Goal: Transaction & Acquisition: Book appointment/travel/reservation

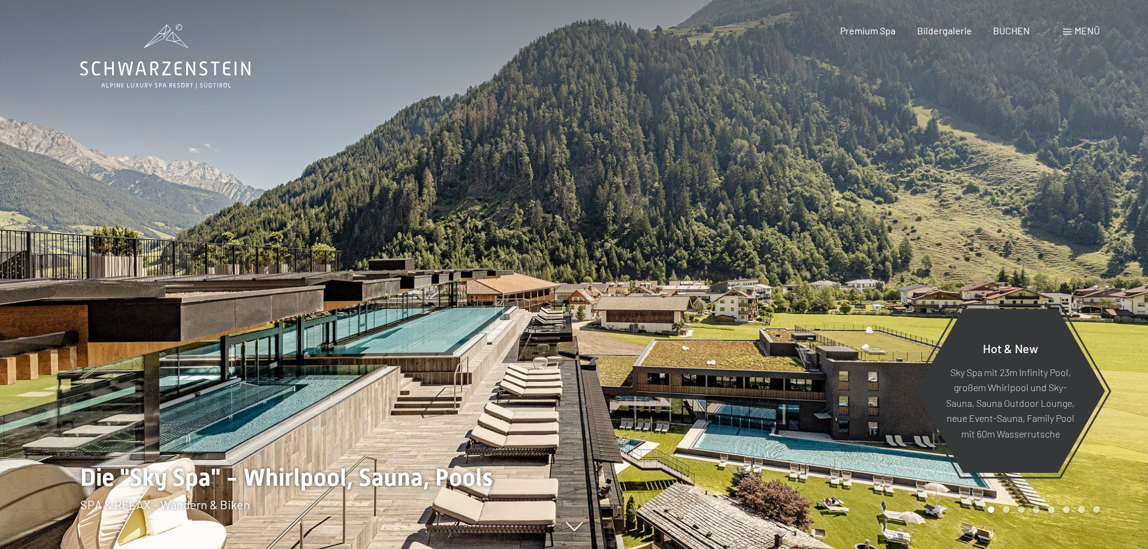
click at [1090, 31] on span "Menü" at bounding box center [1087, 30] width 25 height 11
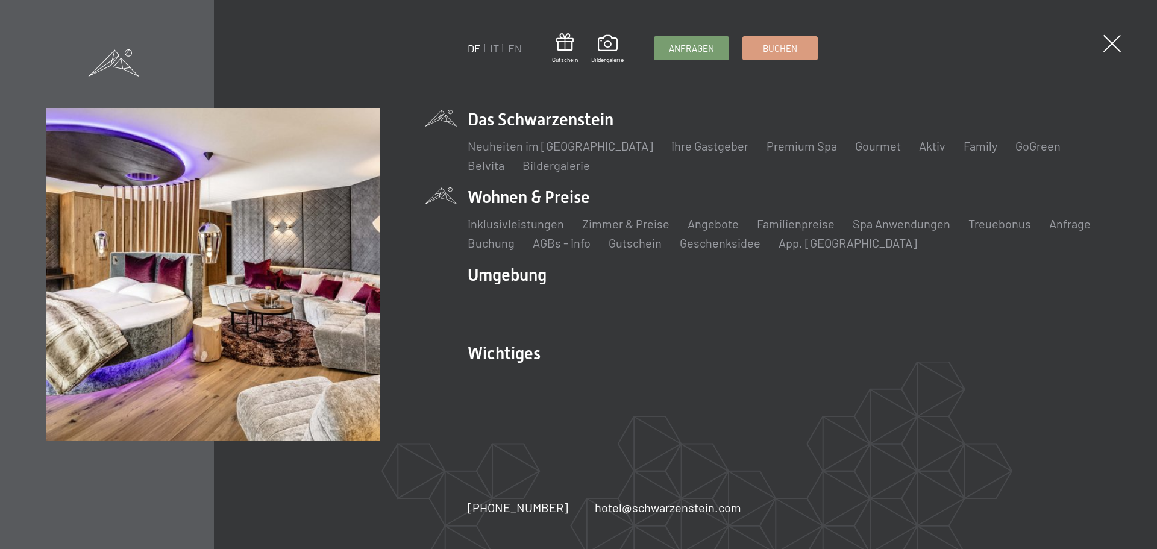
click at [515, 195] on li "Wohnen & Preise Inklusivleistungen Zimmer & Preise Liste Angebote Liste Familie…" at bounding box center [789, 219] width 643 height 66
click at [638, 223] on link "Zimmer & Preise" at bounding box center [625, 223] width 87 height 14
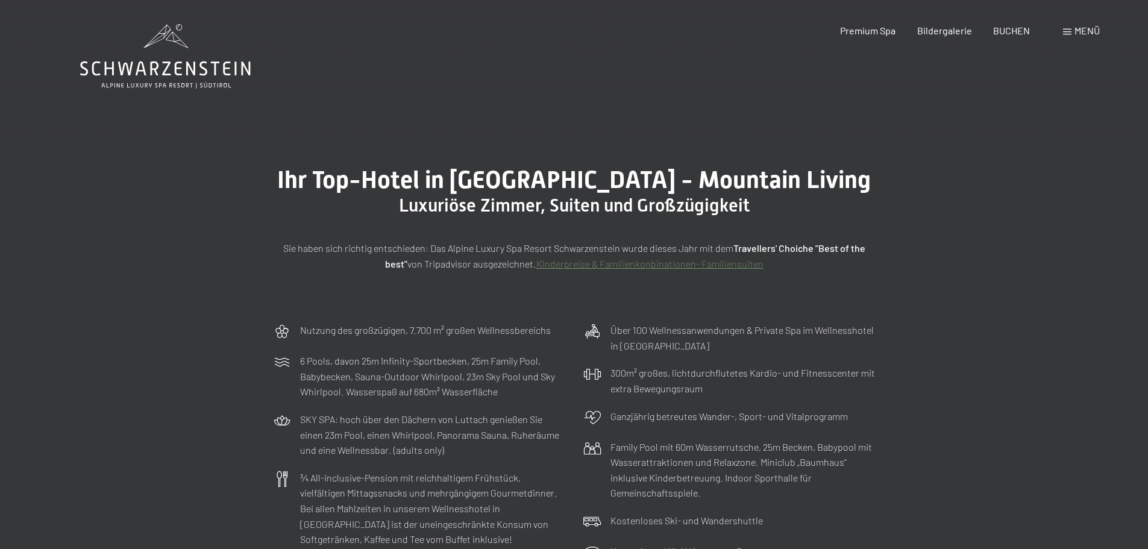
click at [1089, 29] on span "Menü" at bounding box center [1087, 30] width 25 height 11
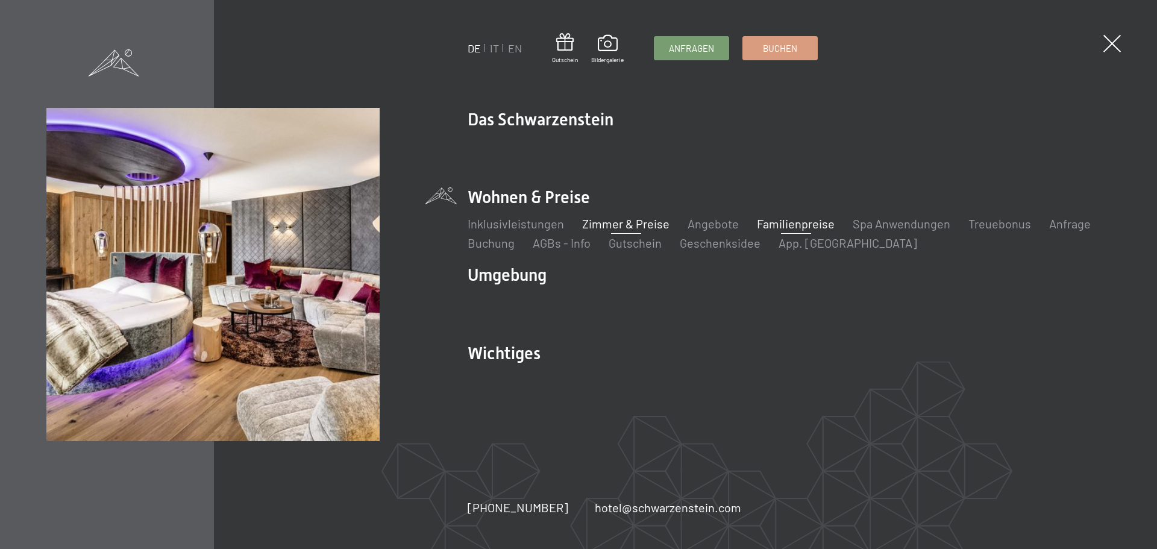
click at [789, 221] on link "Familienpreise" at bounding box center [796, 223] width 78 height 14
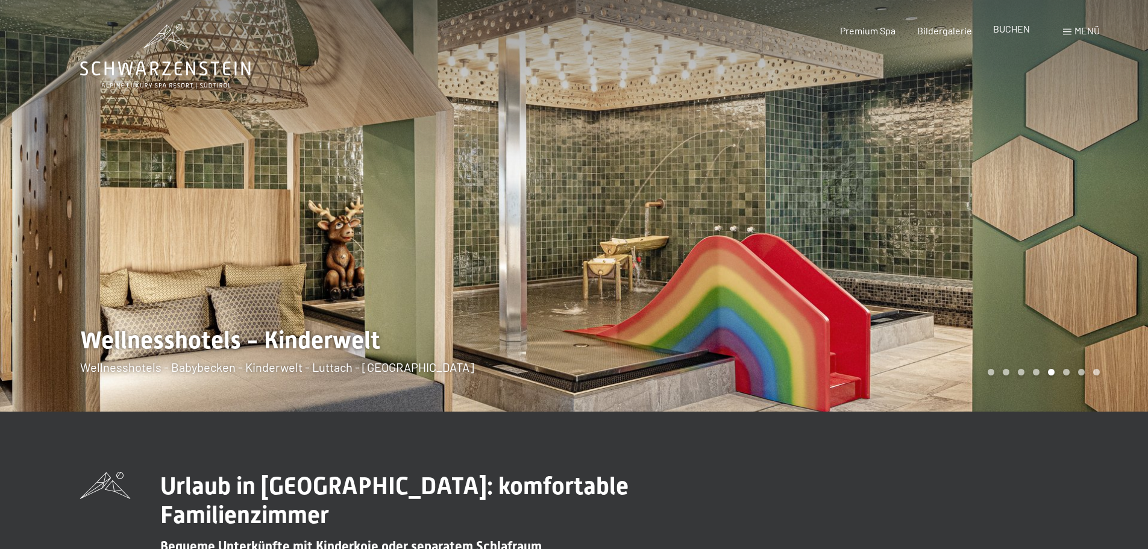
click at [1007, 26] on span "BUCHEN" at bounding box center [1011, 28] width 37 height 11
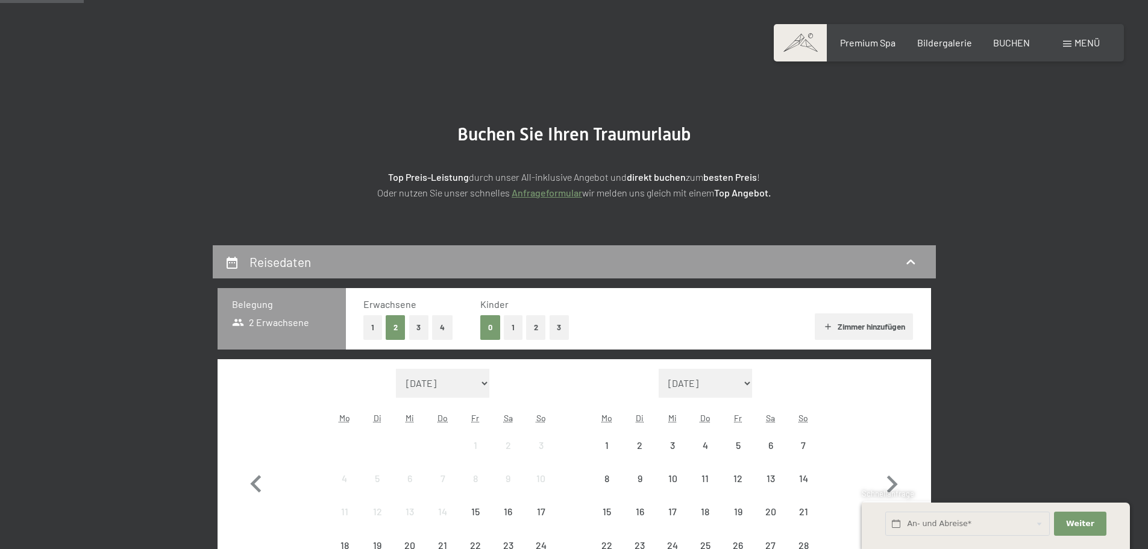
scroll to position [241, 0]
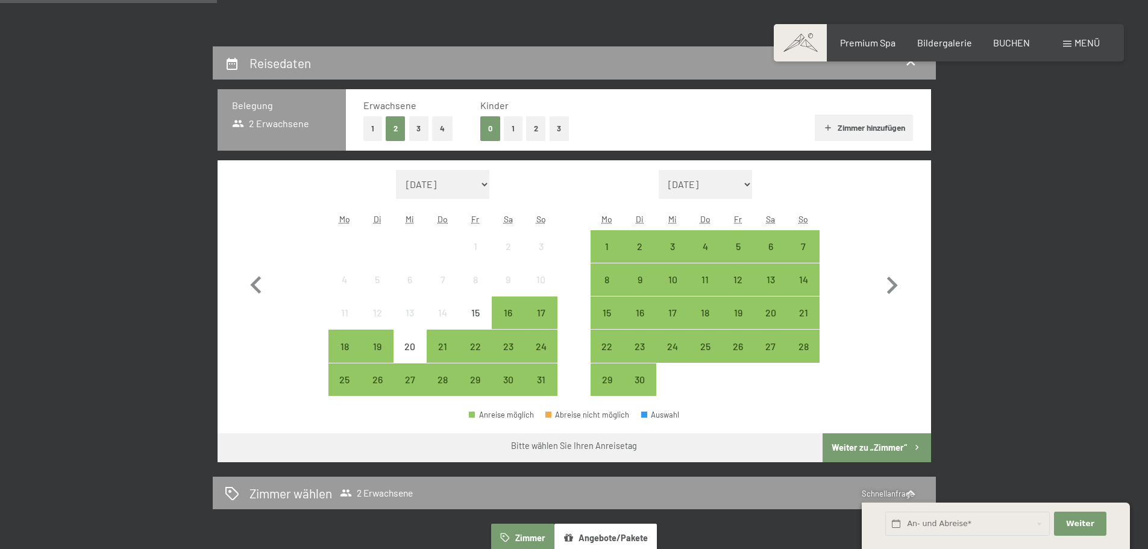
click at [511, 124] on button "1" at bounding box center [513, 128] width 19 height 25
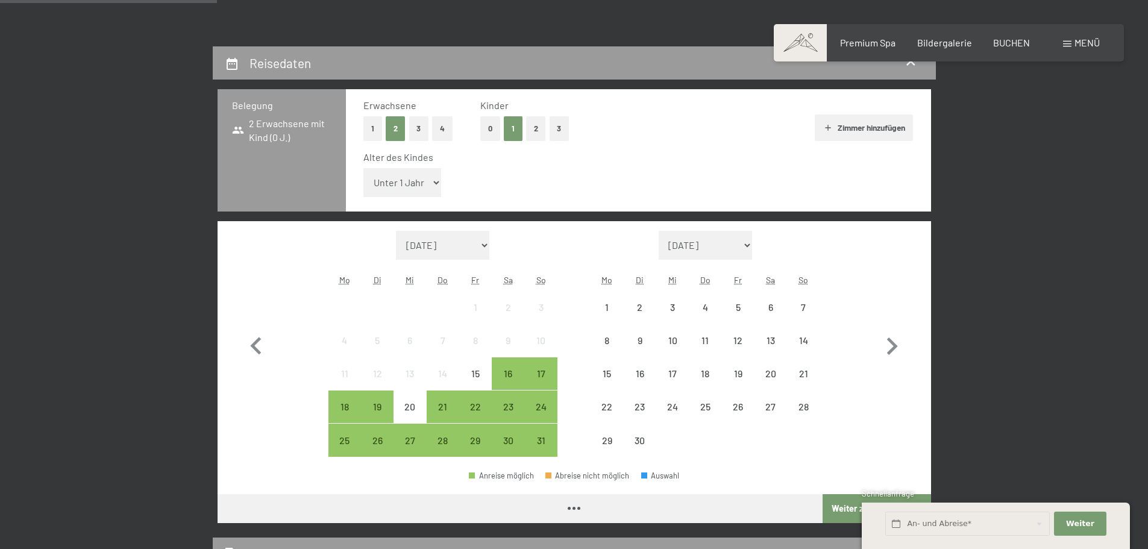
click at [430, 182] on select "Unter 1 Jahr 1 Jahr 2 Jahre 3 Jahre 4 Jahre 5 Jahre 6 Jahre 7 Jahre 8 Jahre 9 J…" at bounding box center [402, 182] width 78 height 29
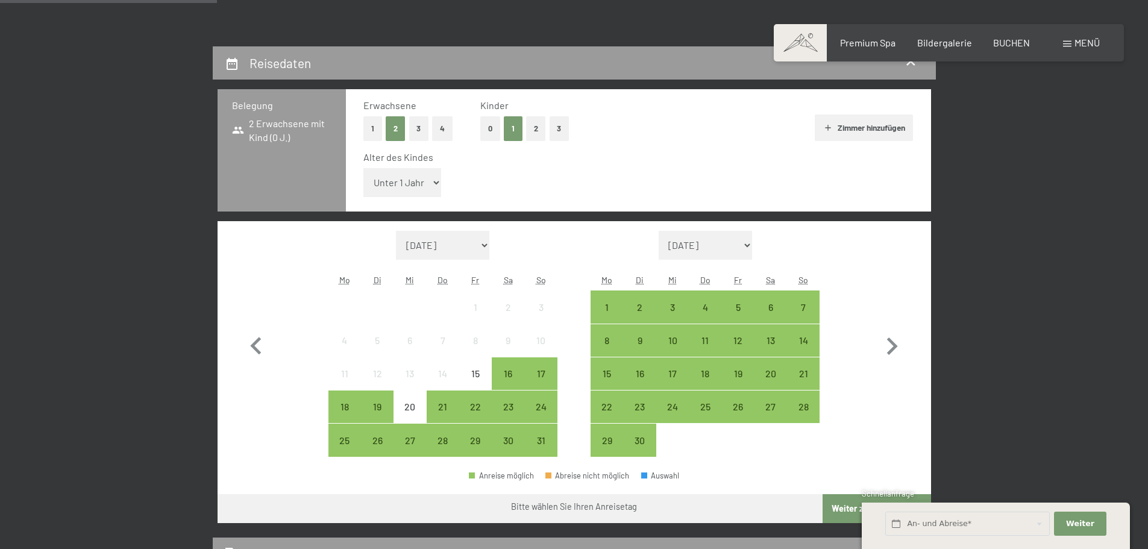
select select "2"
click at [363, 168] on select "Unter 1 Jahr 1 Jahr 2 Jahre 3 Jahre 4 Jahre 5 Jahre 6 Jahre 7 Jahre 8 Jahre 9 J…" at bounding box center [402, 182] width 78 height 29
click at [890, 344] on icon "button" at bounding box center [892, 346] width 35 height 35
select select "[DATE]"
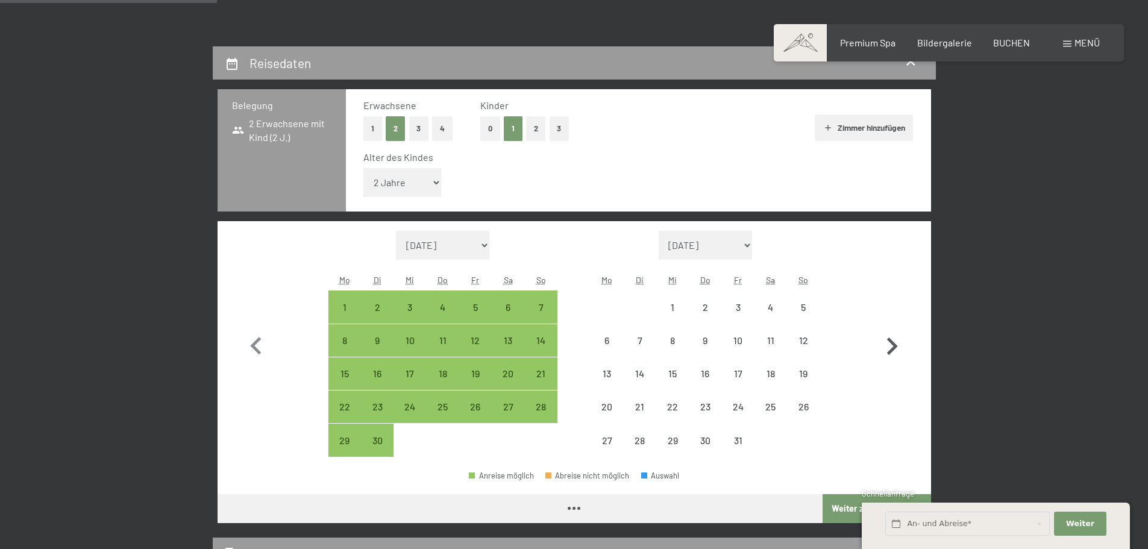
click at [890, 344] on icon "button" at bounding box center [892, 346] width 35 height 35
select select "[DATE]"
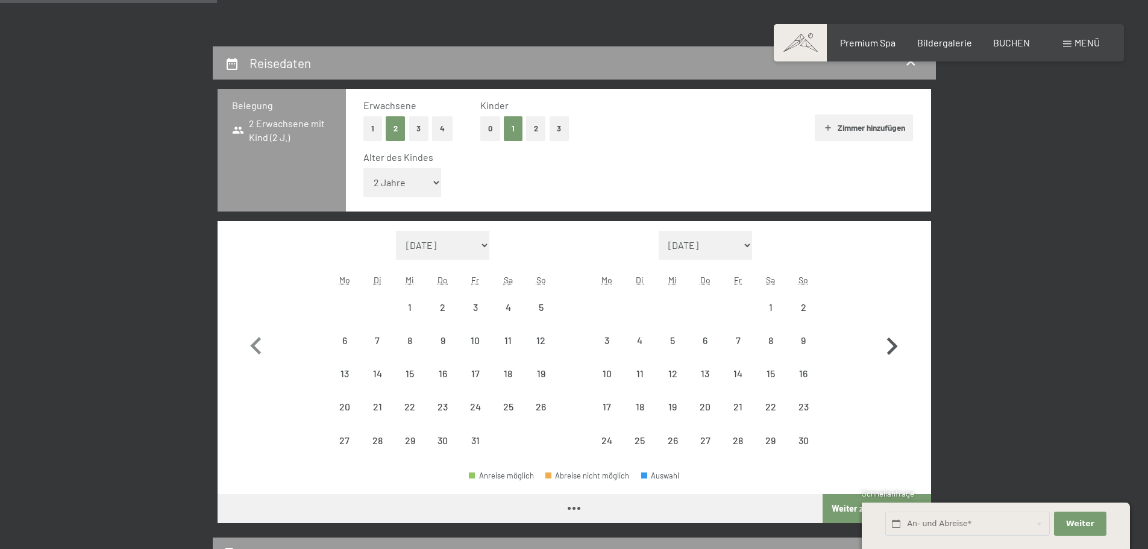
click at [890, 344] on icon "button" at bounding box center [892, 346] width 35 height 35
select select "[DATE]"
click at [893, 344] on icon "button" at bounding box center [892, 346] width 11 height 17
select select "[DATE]"
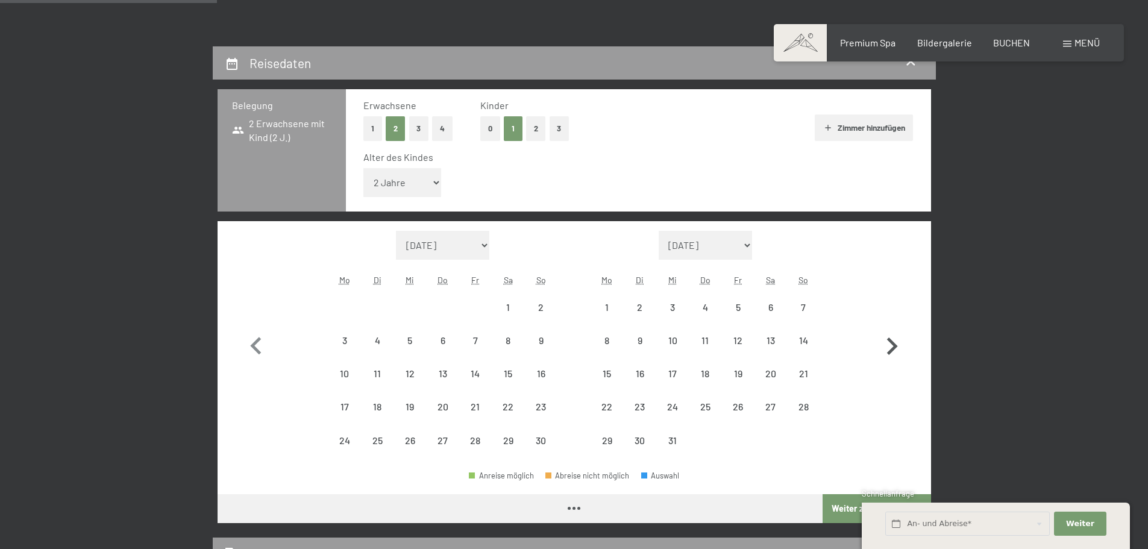
select select "[DATE]"
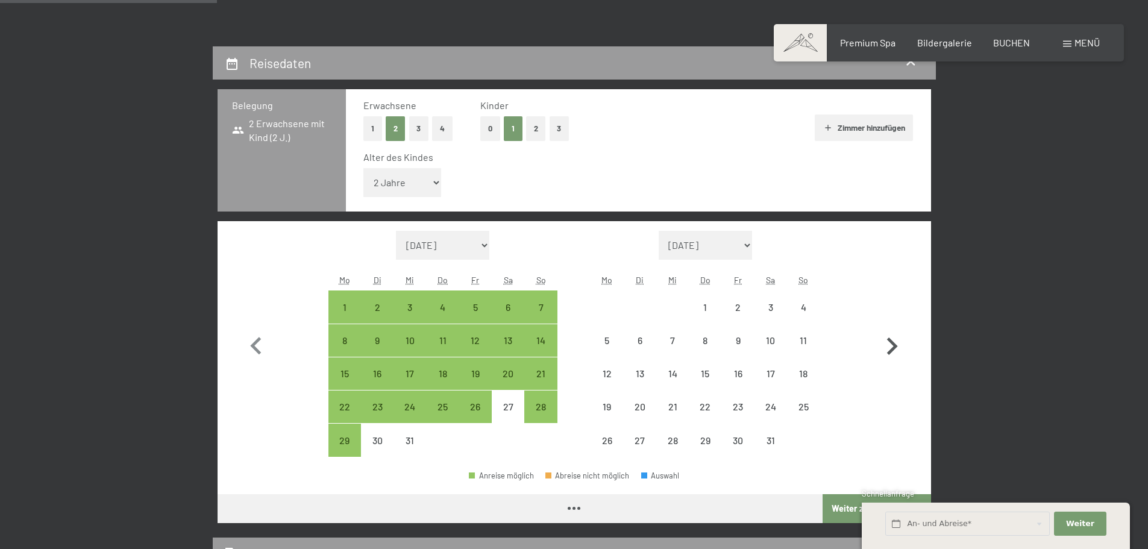
click at [893, 343] on icon "button" at bounding box center [892, 346] width 11 height 17
select select "[DATE]"
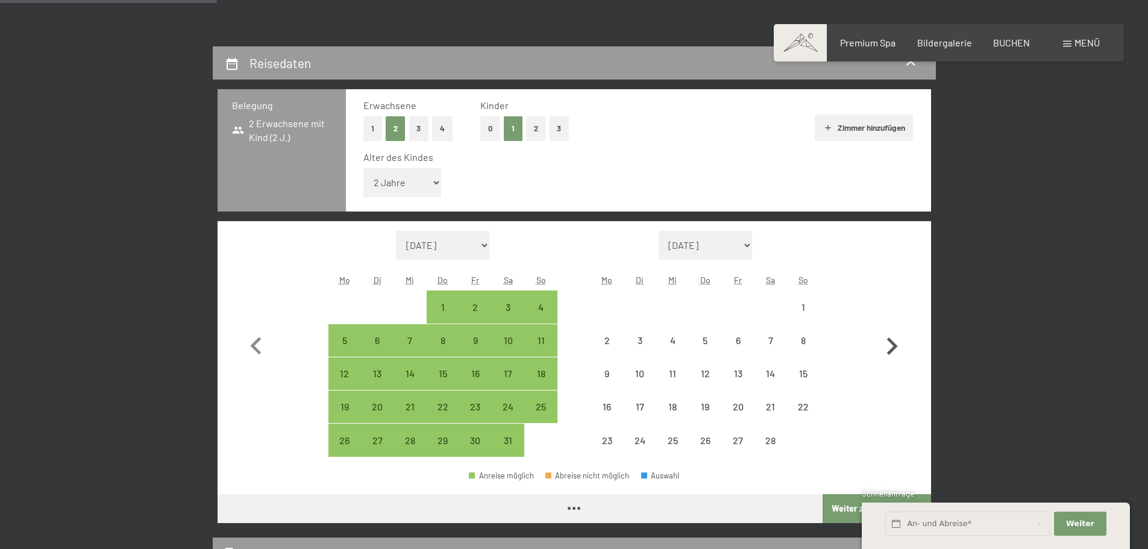
click at [893, 343] on icon "button" at bounding box center [892, 346] width 11 height 17
select select "[DATE]"
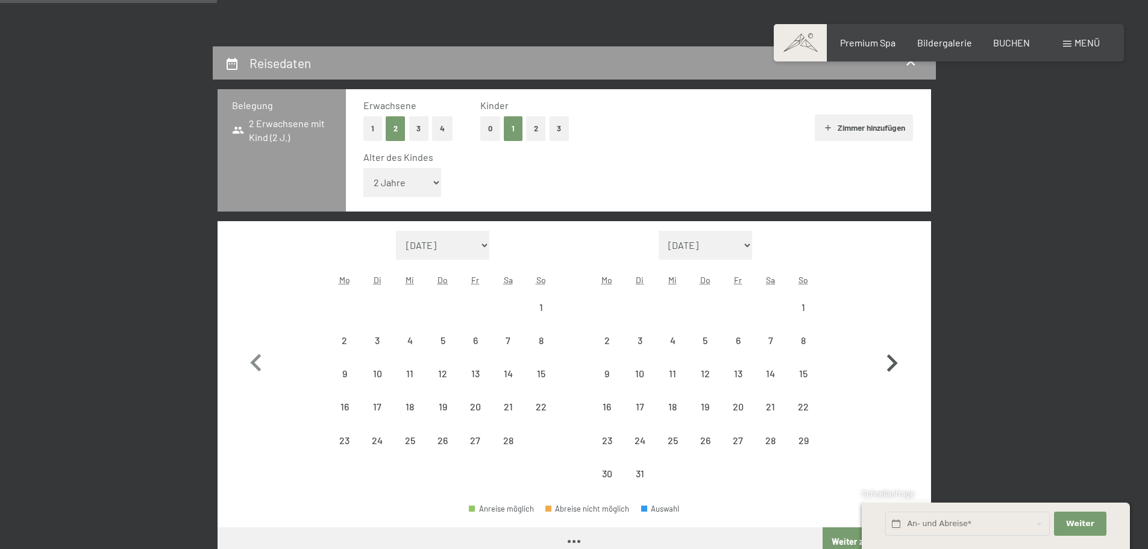
select select "[DATE]"
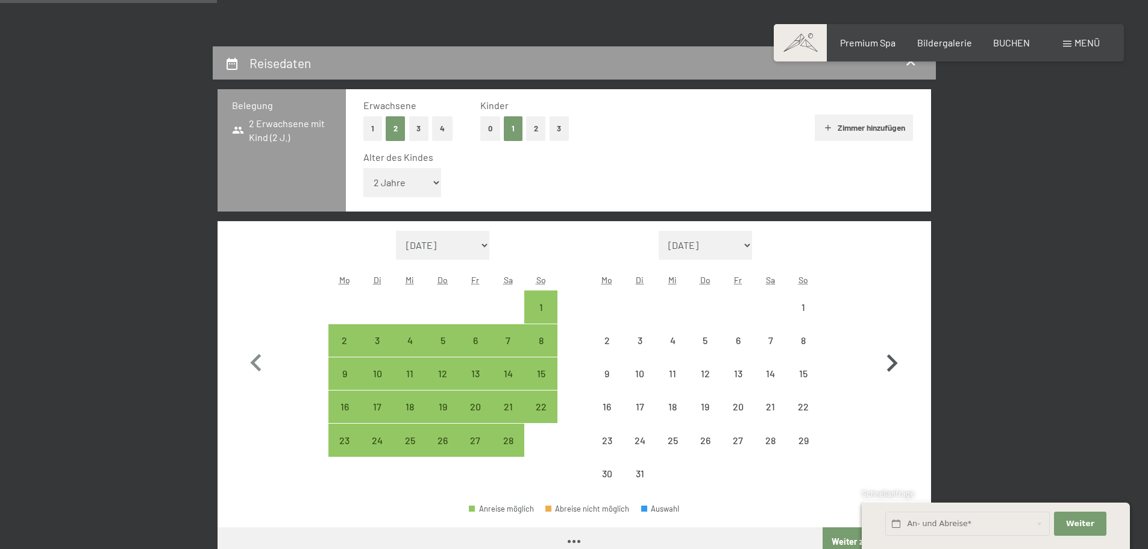
click at [893, 343] on button "button" at bounding box center [892, 361] width 35 height 260
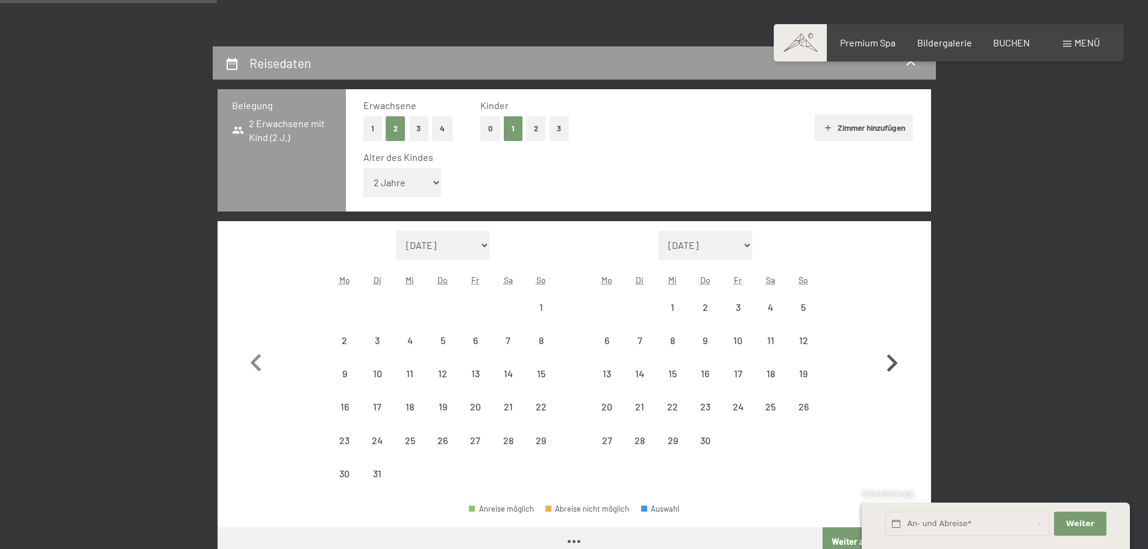
select select "[DATE]"
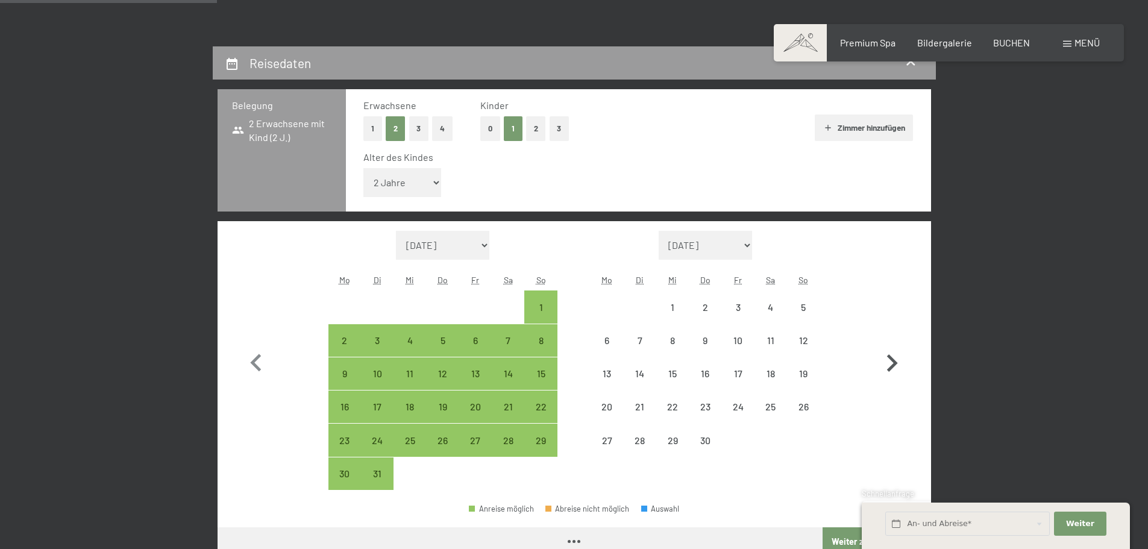
select select "[DATE]"
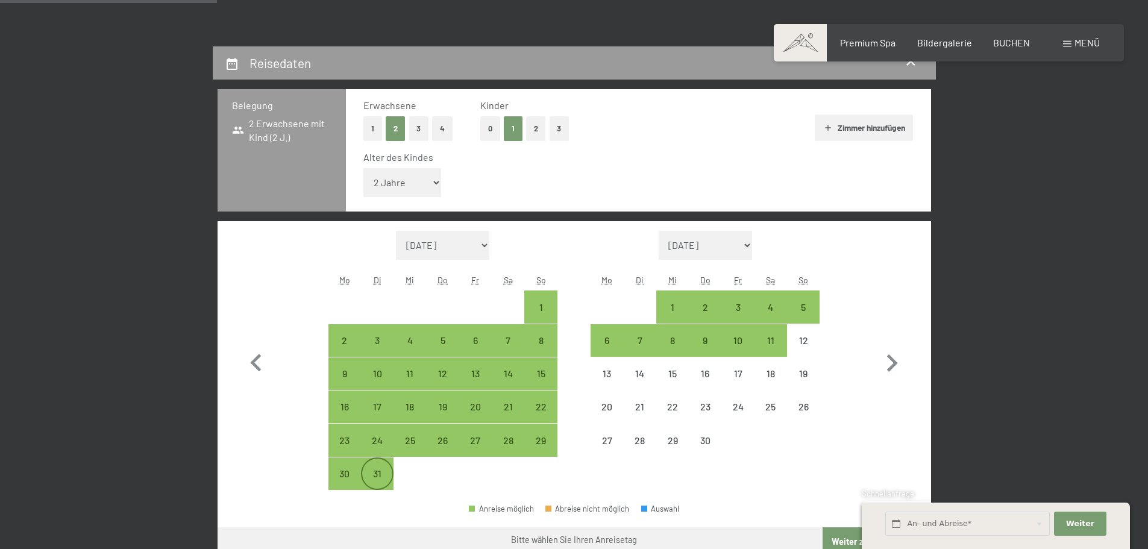
click at [379, 477] on div "31" at bounding box center [377, 484] width 30 height 30
select select "[DATE]"
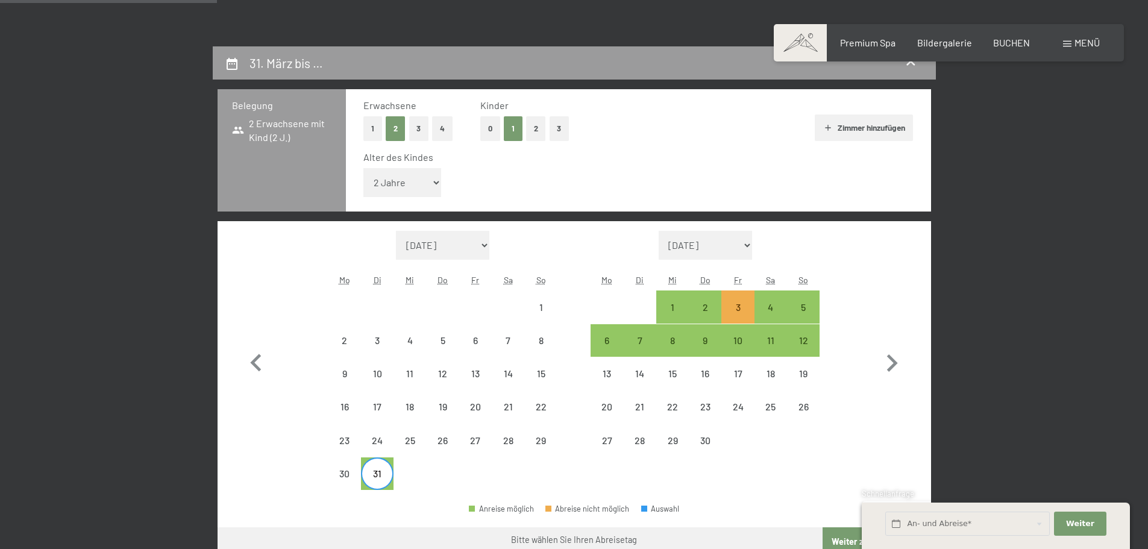
click at [381, 478] on div "31" at bounding box center [377, 484] width 30 height 30
select select "[DATE]"
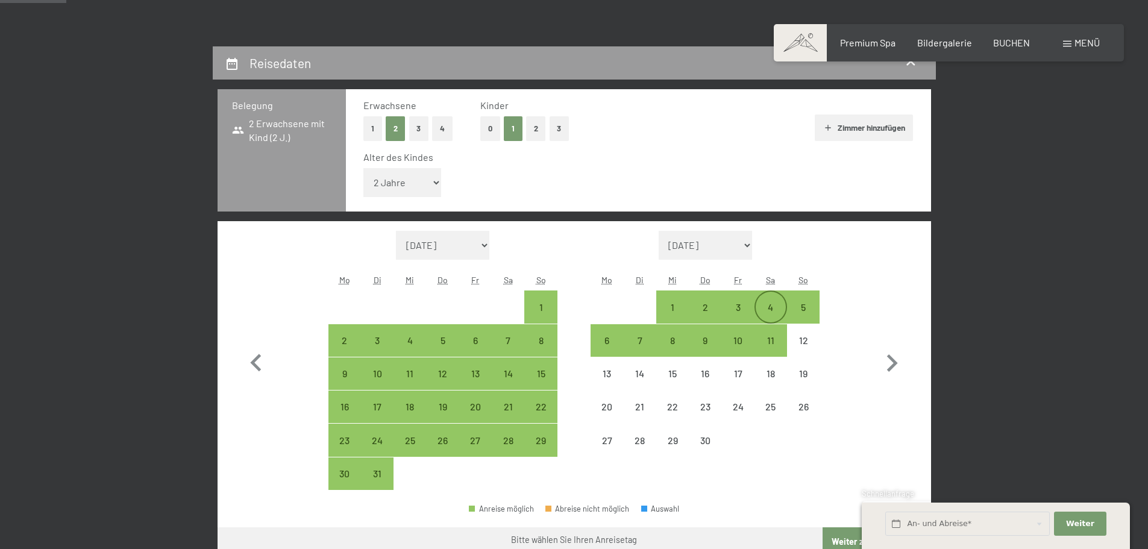
click at [771, 303] on div "4" at bounding box center [771, 318] width 30 height 30
select select "[DATE]"
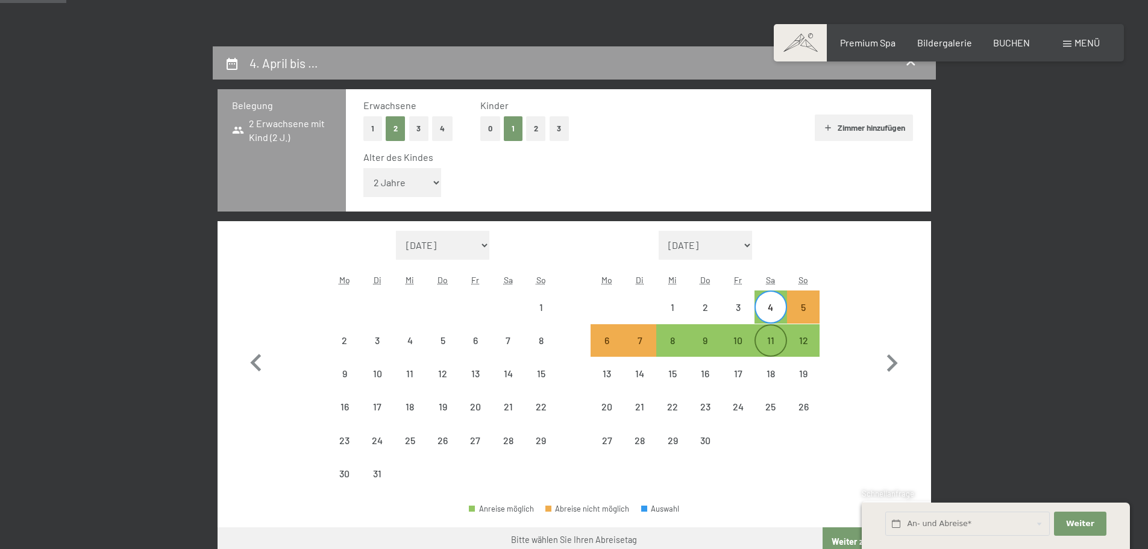
click at [771, 338] on div "11" at bounding box center [771, 351] width 30 height 30
select select "[DATE]"
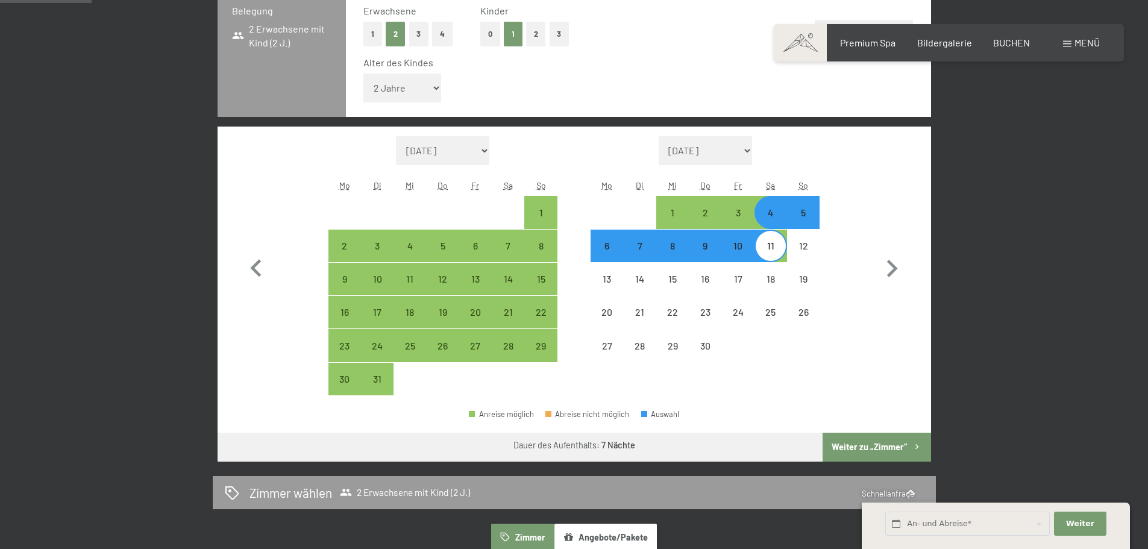
scroll to position [121, 0]
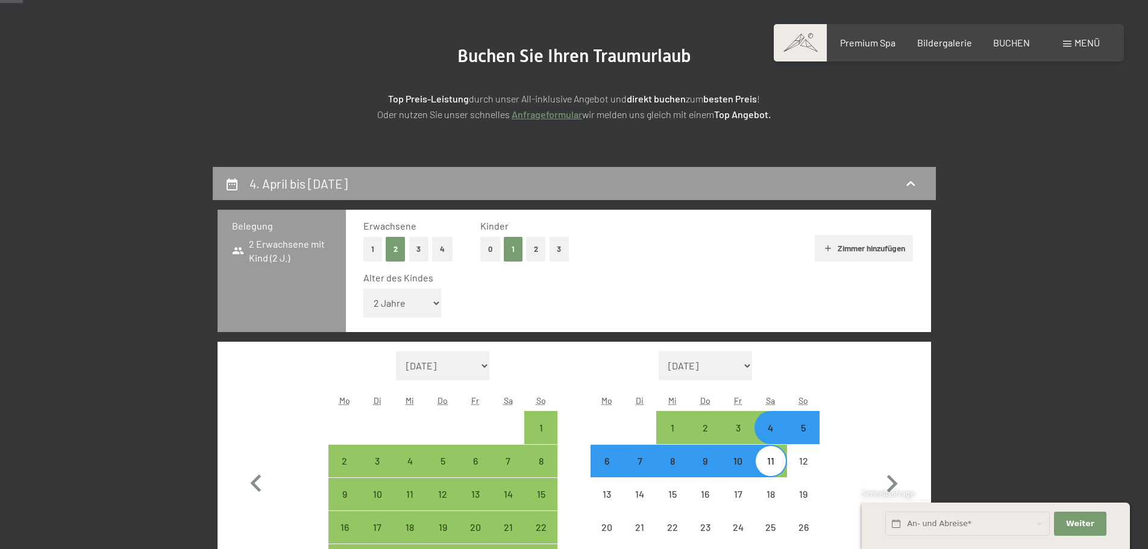
click at [435, 301] on select "Unter 1 Jahr 1 Jahr 2 Jahre 3 Jahre 4 Jahre 5 Jahre 6 Jahre 7 Jahre 8 Jahre 9 J…" at bounding box center [402, 303] width 78 height 29
select select "3"
click at [363, 289] on select "Unter 1 Jahr 1 Jahr 2 Jahre 3 Jahre 4 Jahre 5 Jahre 6 Jahre 7 Jahre 8 Jahre 9 J…" at bounding box center [402, 303] width 78 height 29
select select "[DATE]"
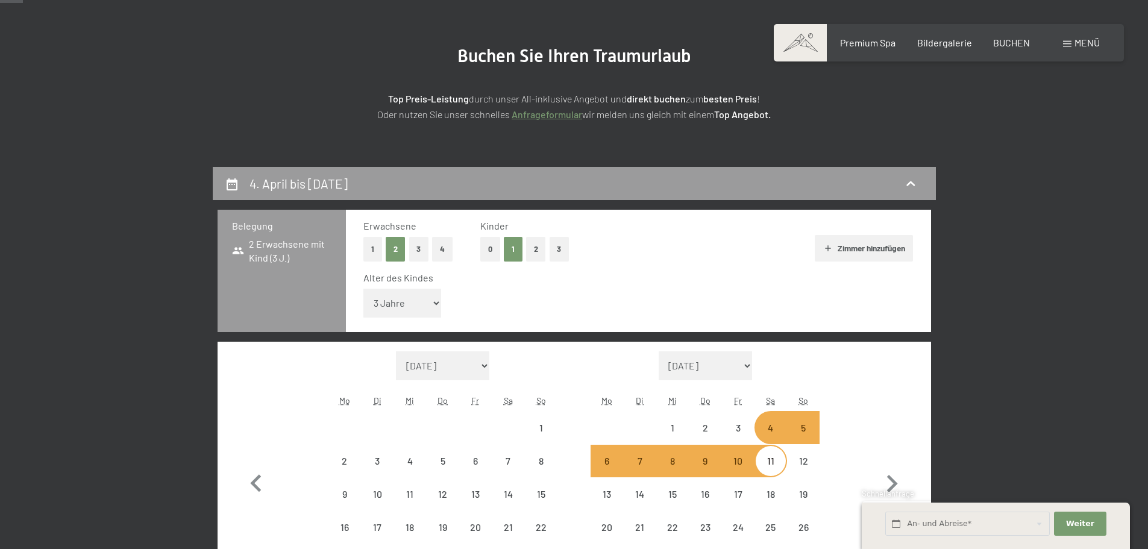
select select "[DATE]"
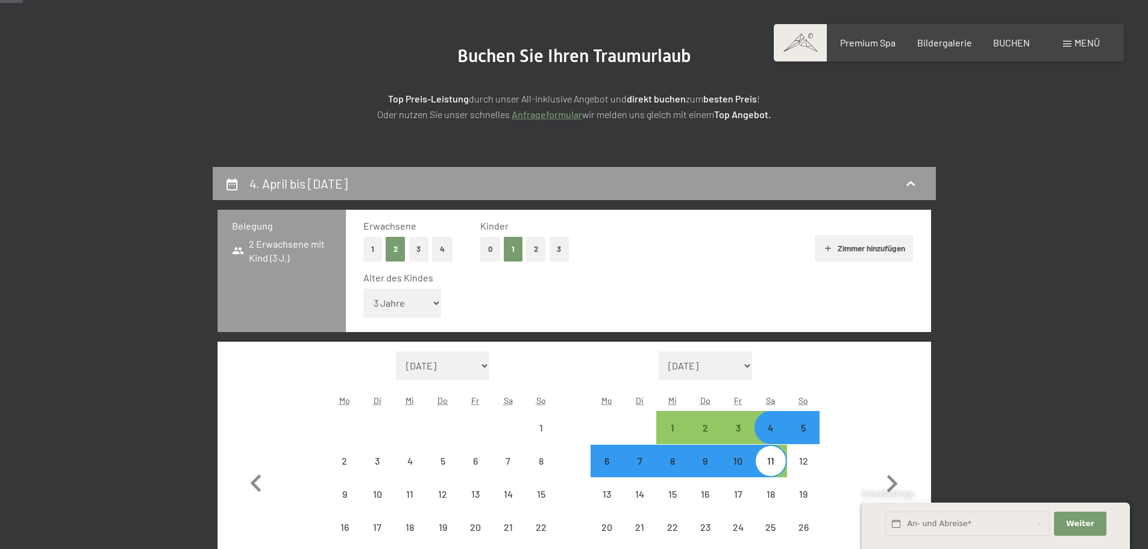
select select "[DATE]"
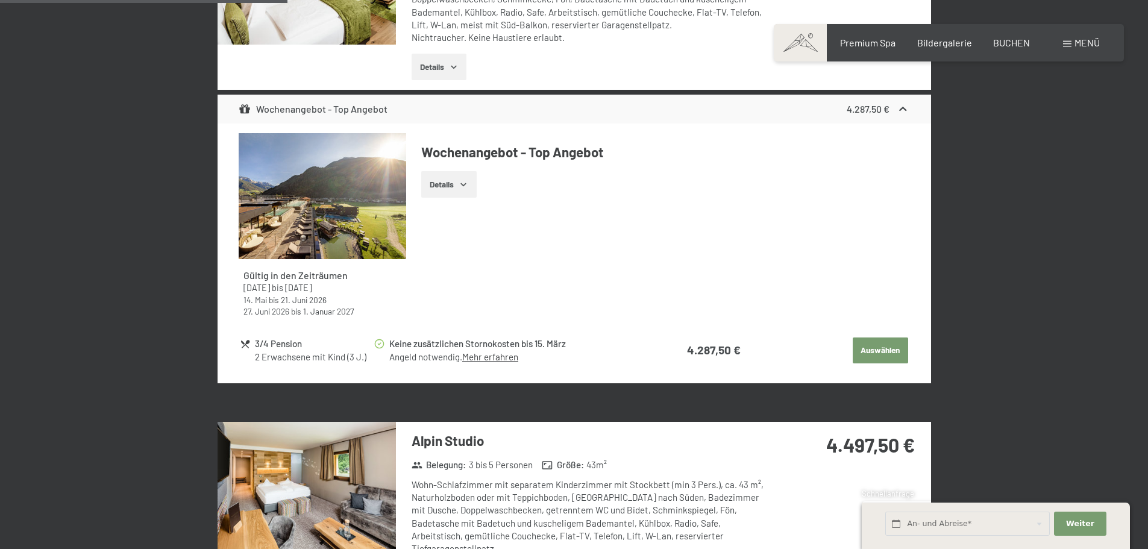
scroll to position [1567, 0]
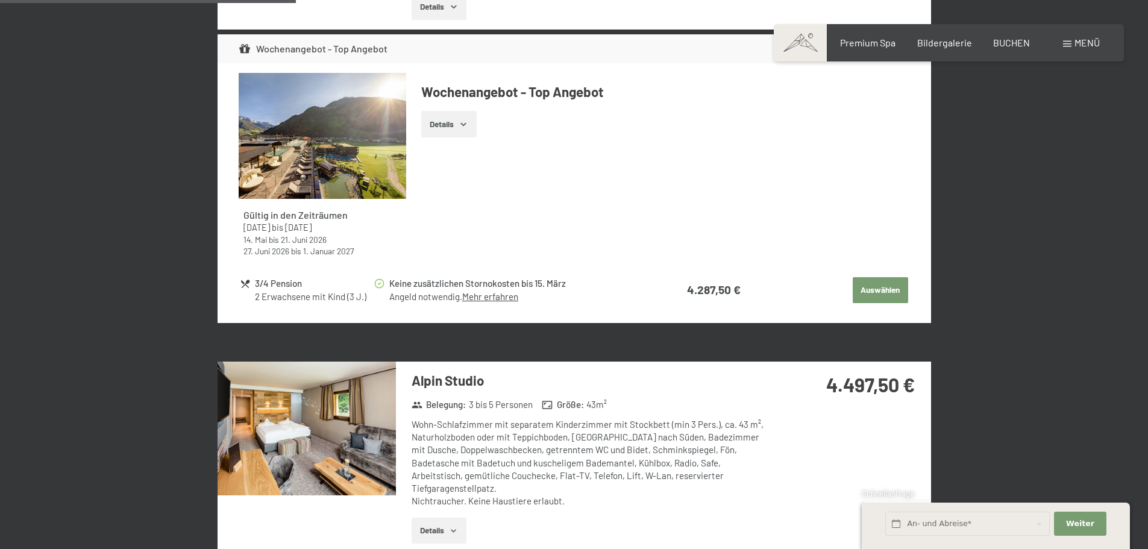
click at [351, 399] on img at bounding box center [307, 429] width 178 height 134
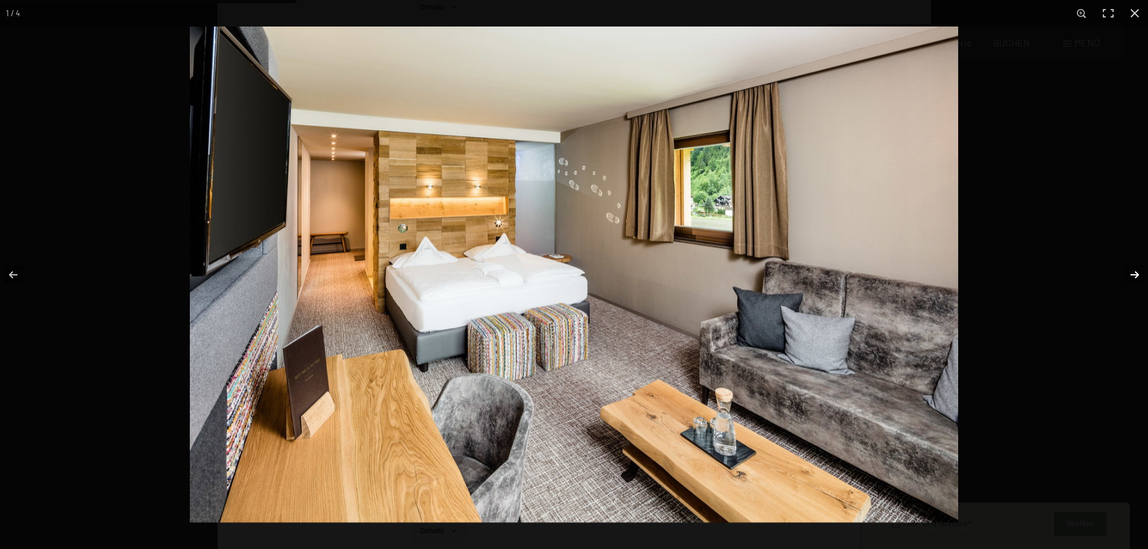
click at [1136, 270] on button "button" at bounding box center [1127, 275] width 42 height 60
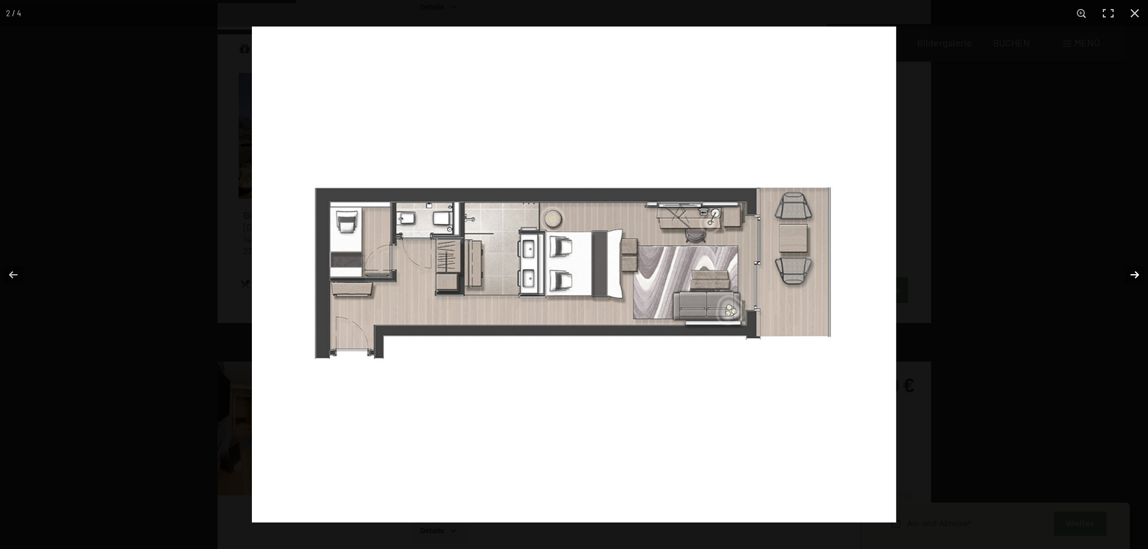
click at [1136, 270] on button "button" at bounding box center [1127, 275] width 42 height 60
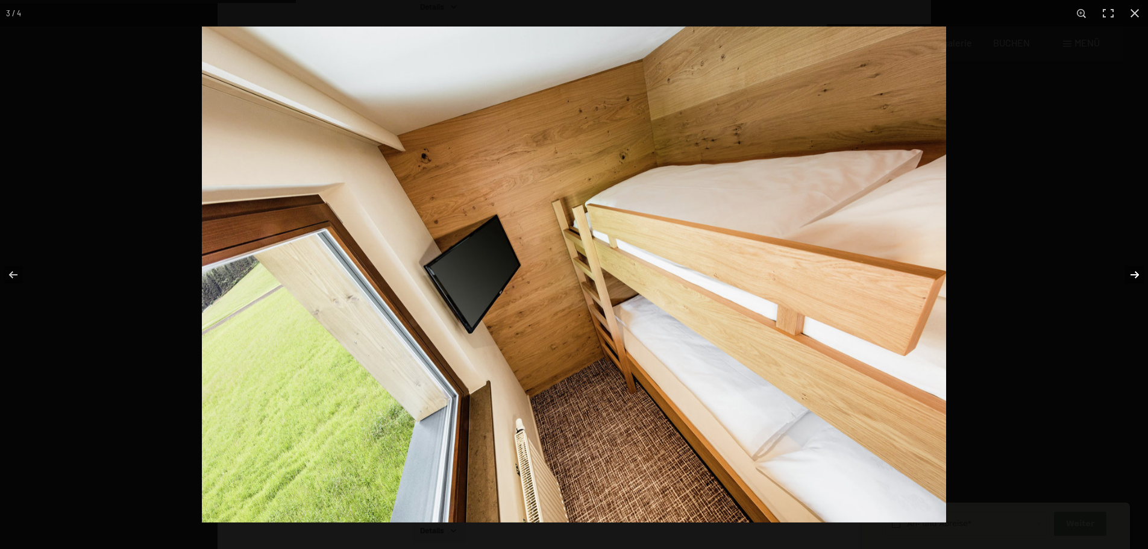
click at [1136, 270] on button "button" at bounding box center [1127, 275] width 42 height 60
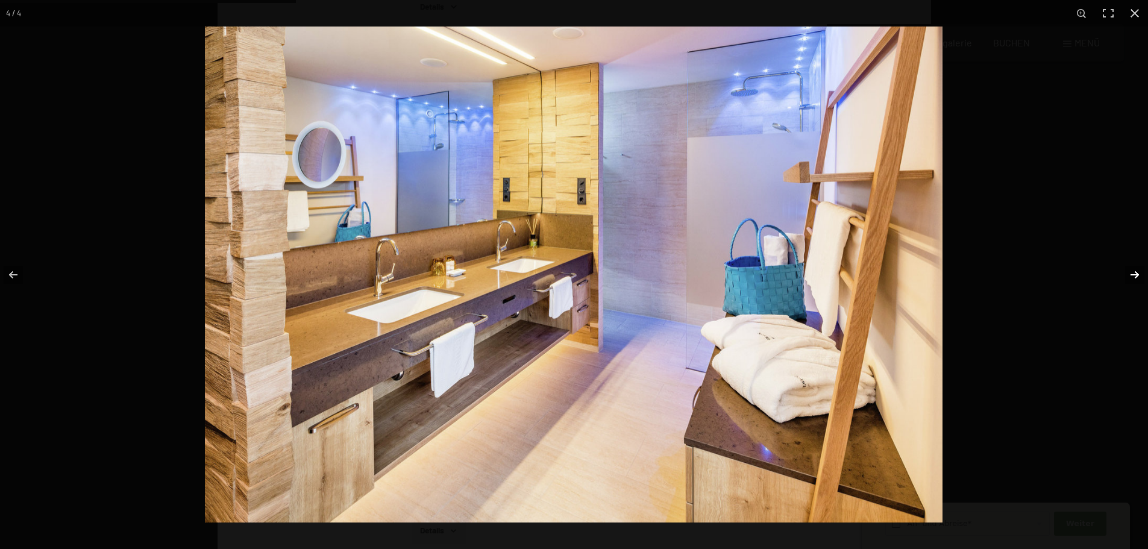
click at [1138, 277] on button "button" at bounding box center [1127, 275] width 42 height 60
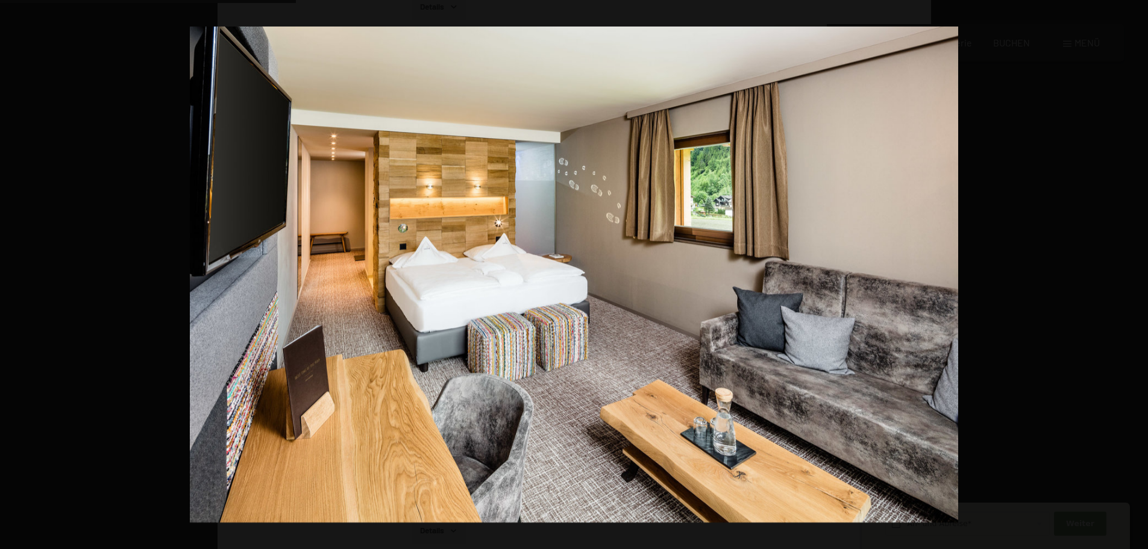
click at [1138, 277] on button "button" at bounding box center [1127, 275] width 42 height 60
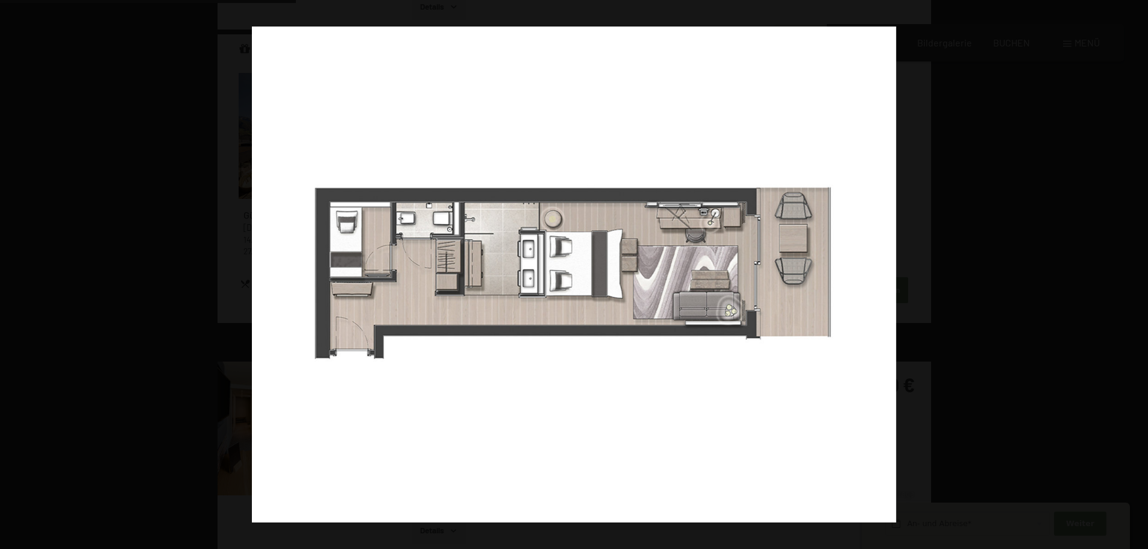
click at [1138, 277] on button "button" at bounding box center [1127, 275] width 42 height 60
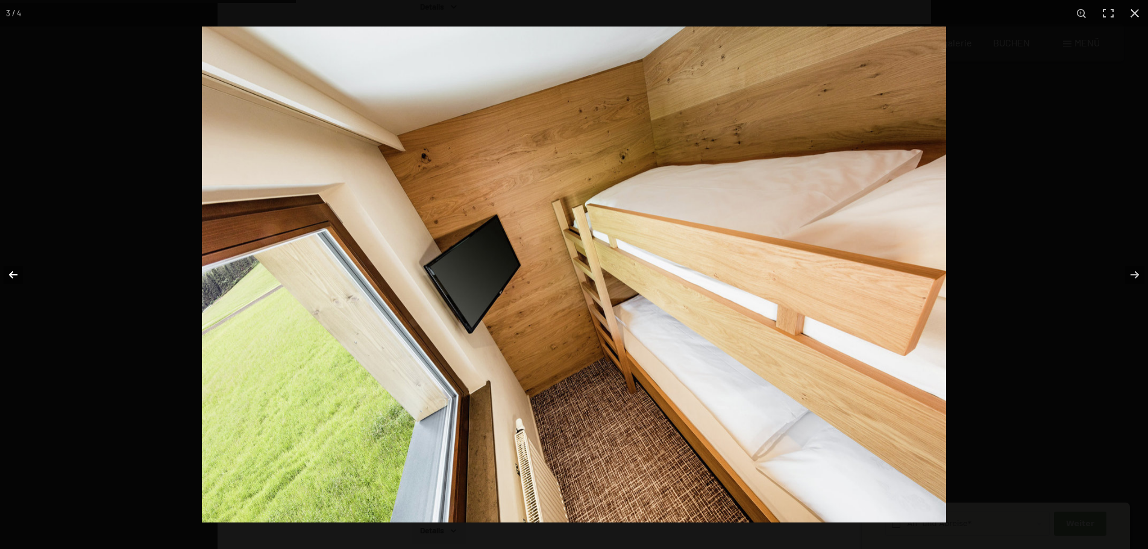
click at [10, 272] on button "button" at bounding box center [21, 275] width 42 height 60
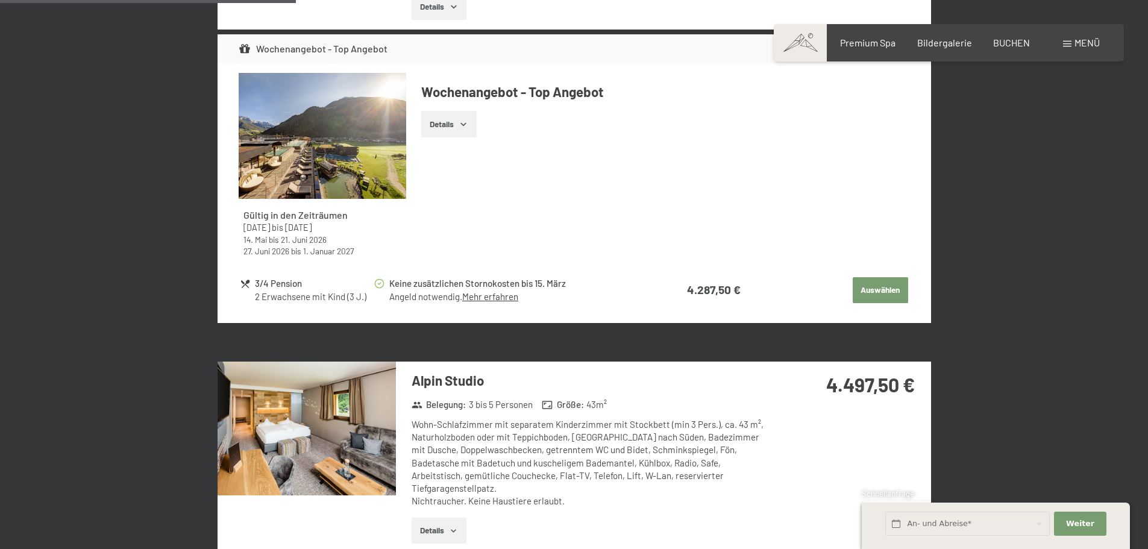
click at [0, 0] on button "button" at bounding box center [0, 0] width 0 height 0
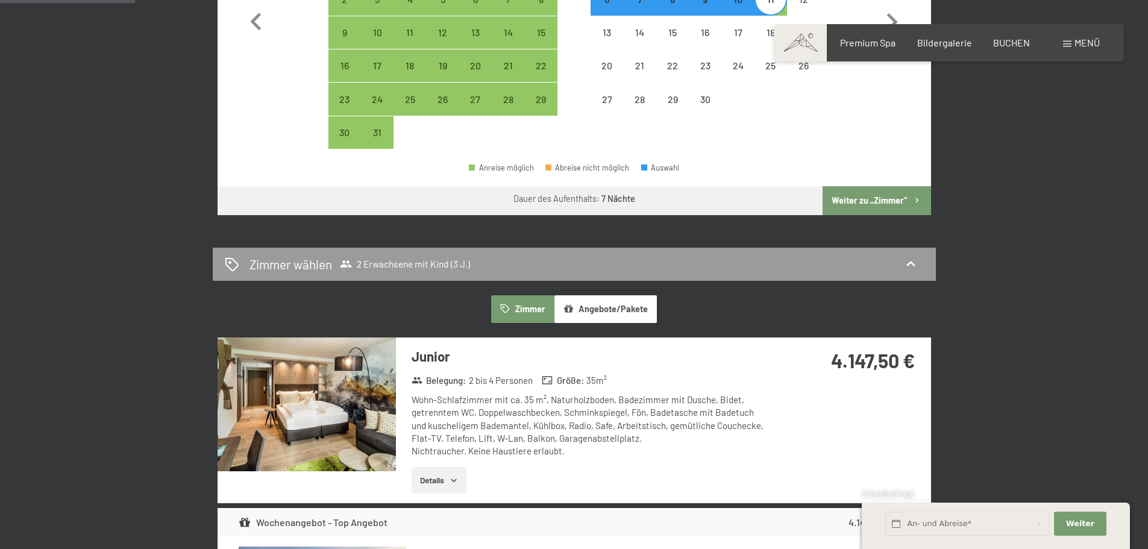
scroll to position [241, 0]
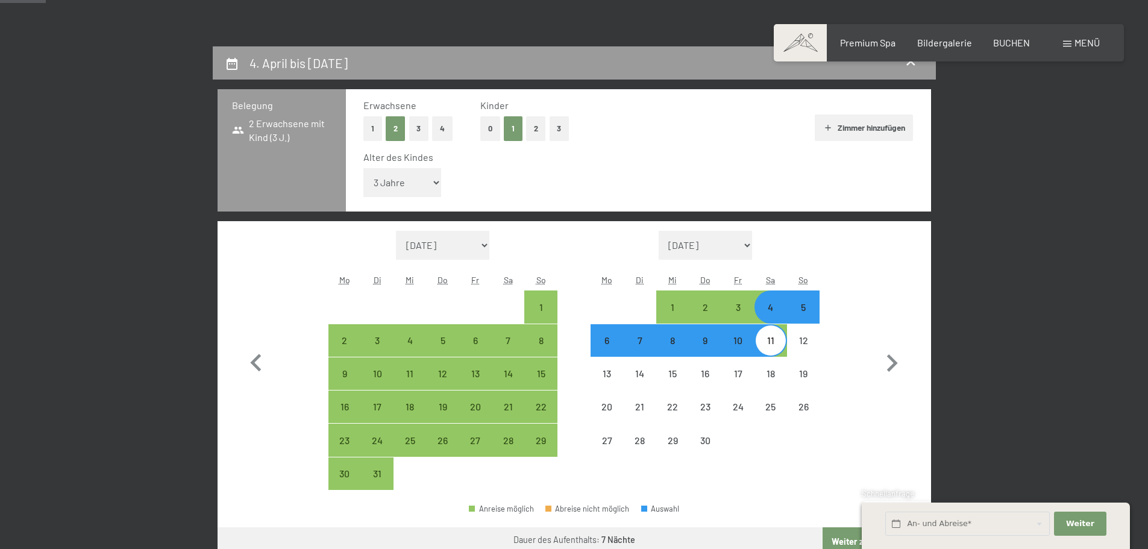
click at [435, 183] on select "Unter 1 Jahr 1 Jahr 2 Jahre 3 Jahre 4 Jahre 5 Jahre 6 Jahre 7 Jahre 8 Jahre 9 J…" at bounding box center [402, 182] width 78 height 29
select select "2"
click at [363, 168] on select "Unter 1 Jahr 1 Jahr 2 Jahre 3 Jahre 4 Jahre 5 Jahre 6 Jahre 7 Jahre 8 Jahre 9 J…" at bounding box center [402, 182] width 78 height 29
select select "[DATE]"
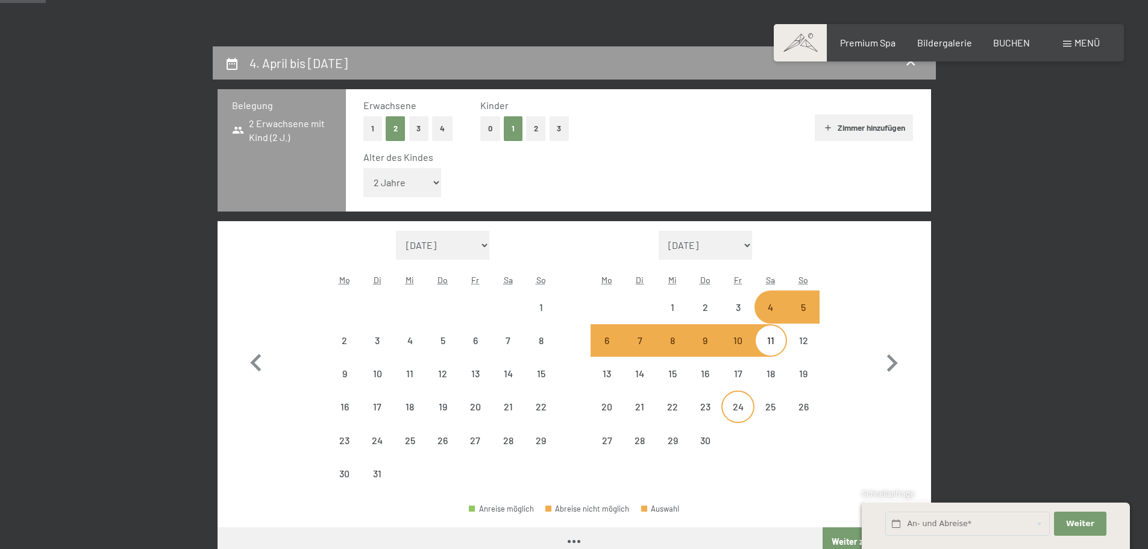
select select "[DATE]"
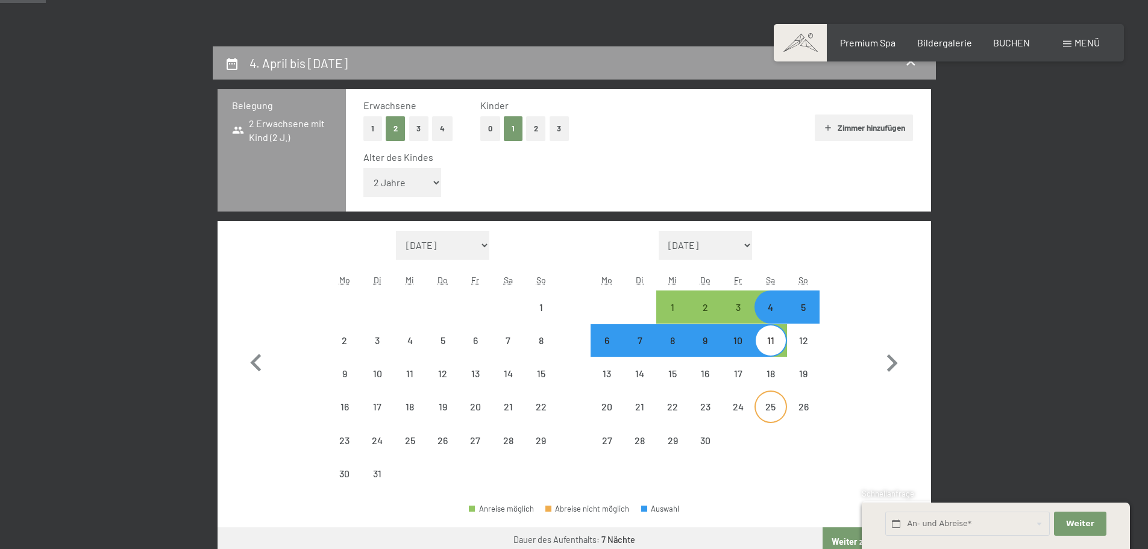
select select "[DATE]"
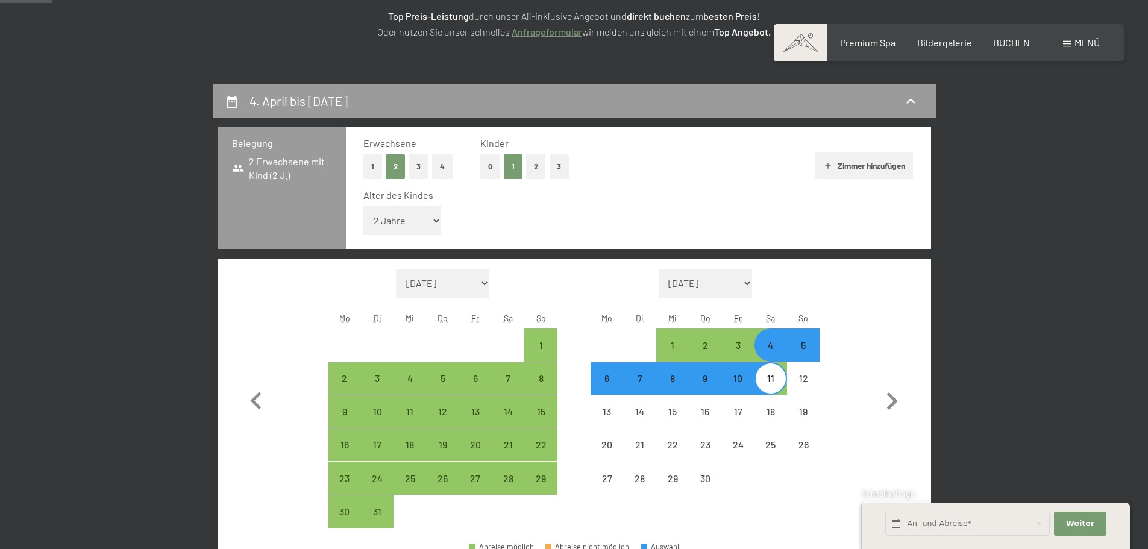
scroll to position [181, 0]
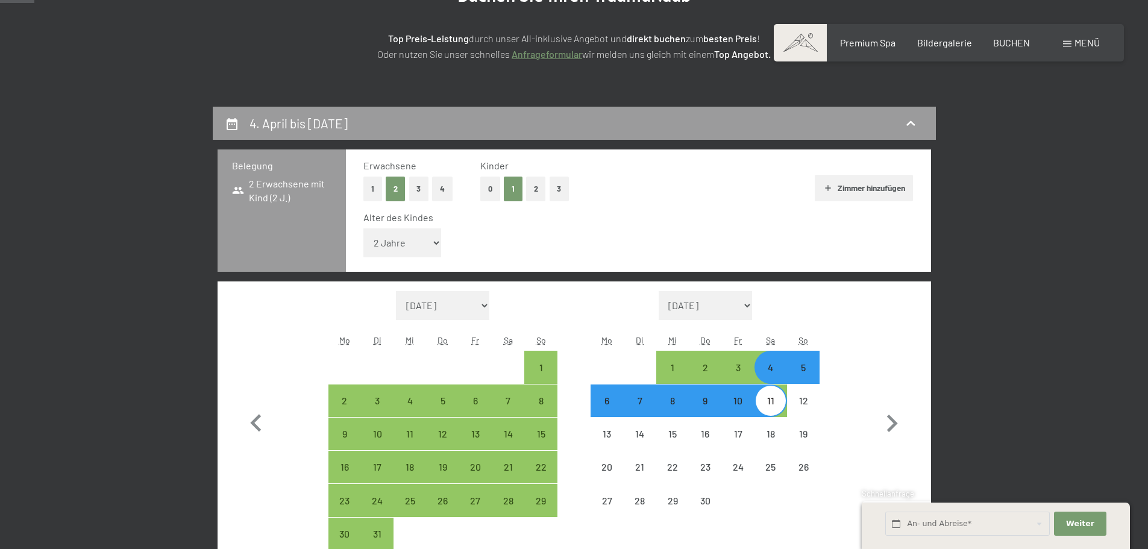
click at [436, 242] on select "Unter 1 Jahr 1 Jahr 2 Jahre 3 Jahre 4 Jahre 5 Jahre 6 Jahre 7 Jahre 8 Jahre 9 J…" at bounding box center [402, 242] width 78 height 29
select select "3"
click at [363, 228] on select "Unter 1 Jahr 1 Jahr 2 Jahre 3 Jahre 4 Jahre 5 Jahre 6 Jahre 7 Jahre 8 Jahre 9 J…" at bounding box center [402, 242] width 78 height 29
select select "[DATE]"
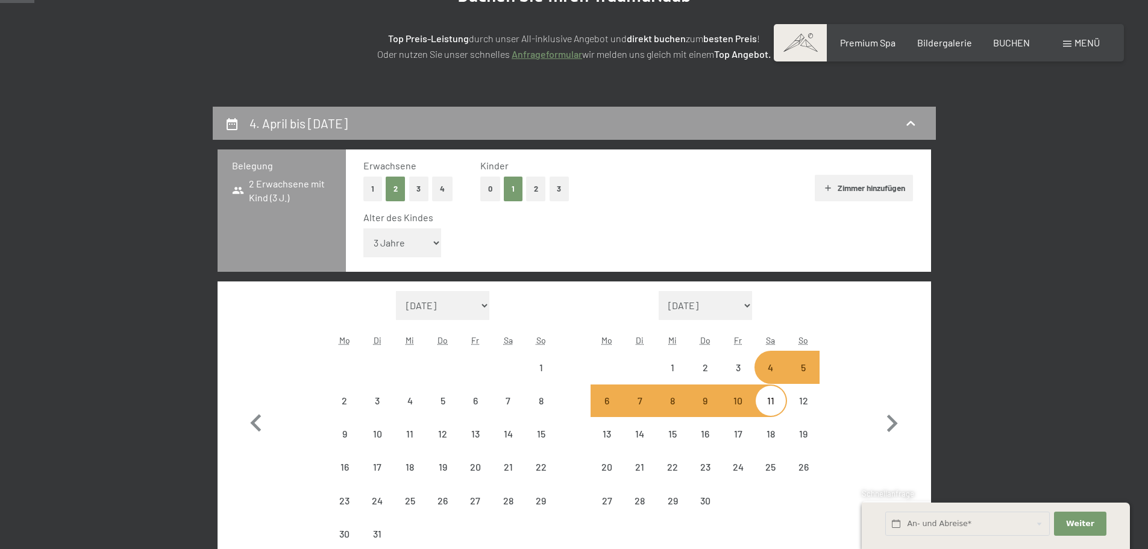
select select "[DATE]"
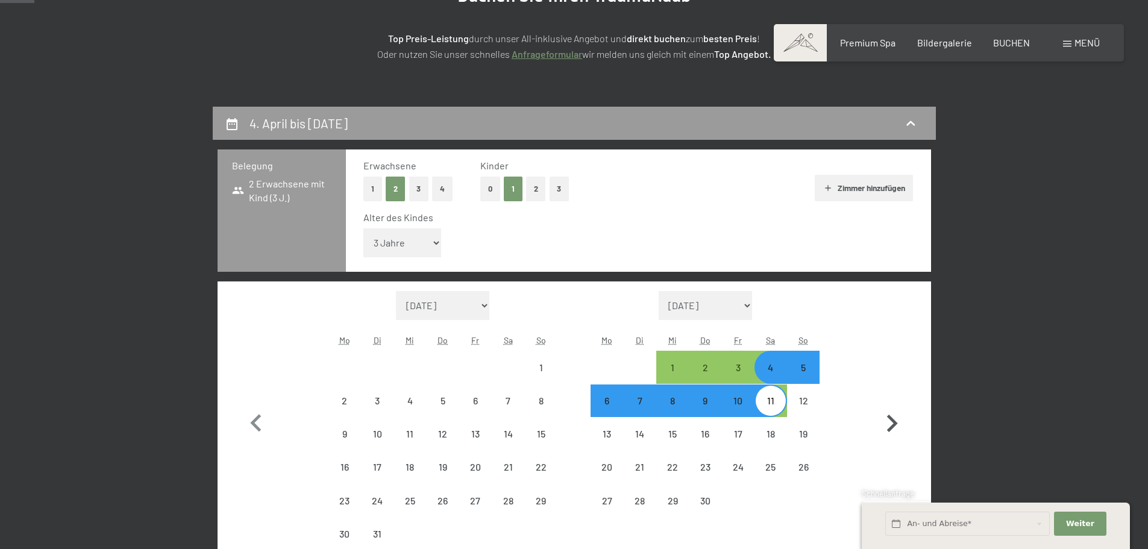
select select "[DATE]"
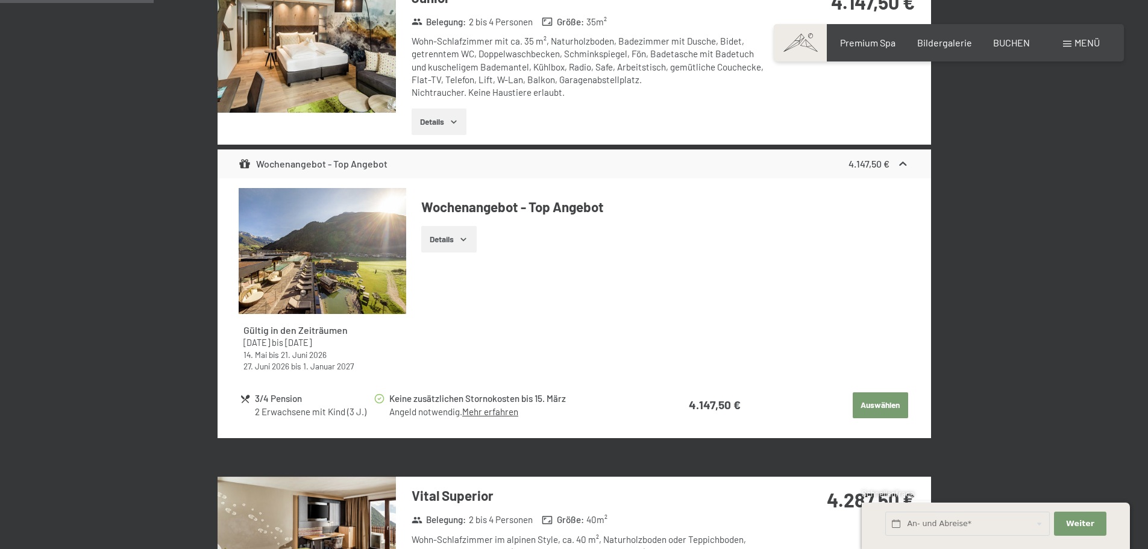
scroll to position [784, 0]
